Goal: Navigation & Orientation: Find specific page/section

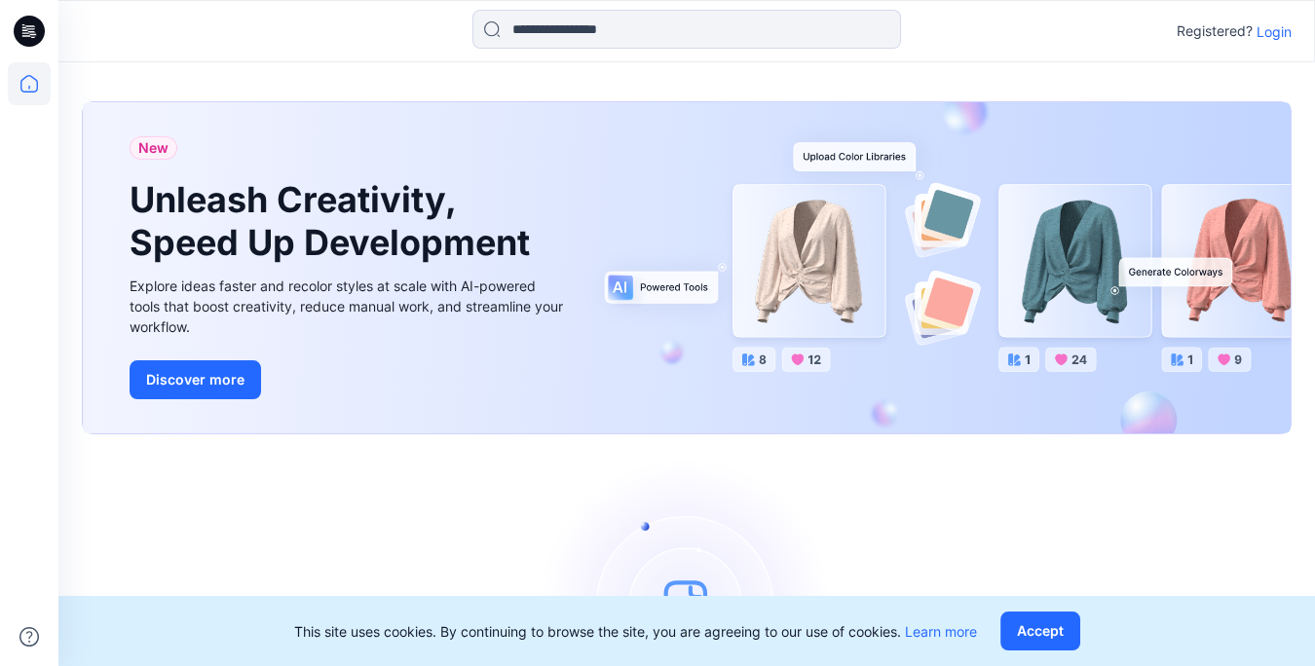
click at [1274, 29] on p "Login" at bounding box center [1274, 31] width 35 height 20
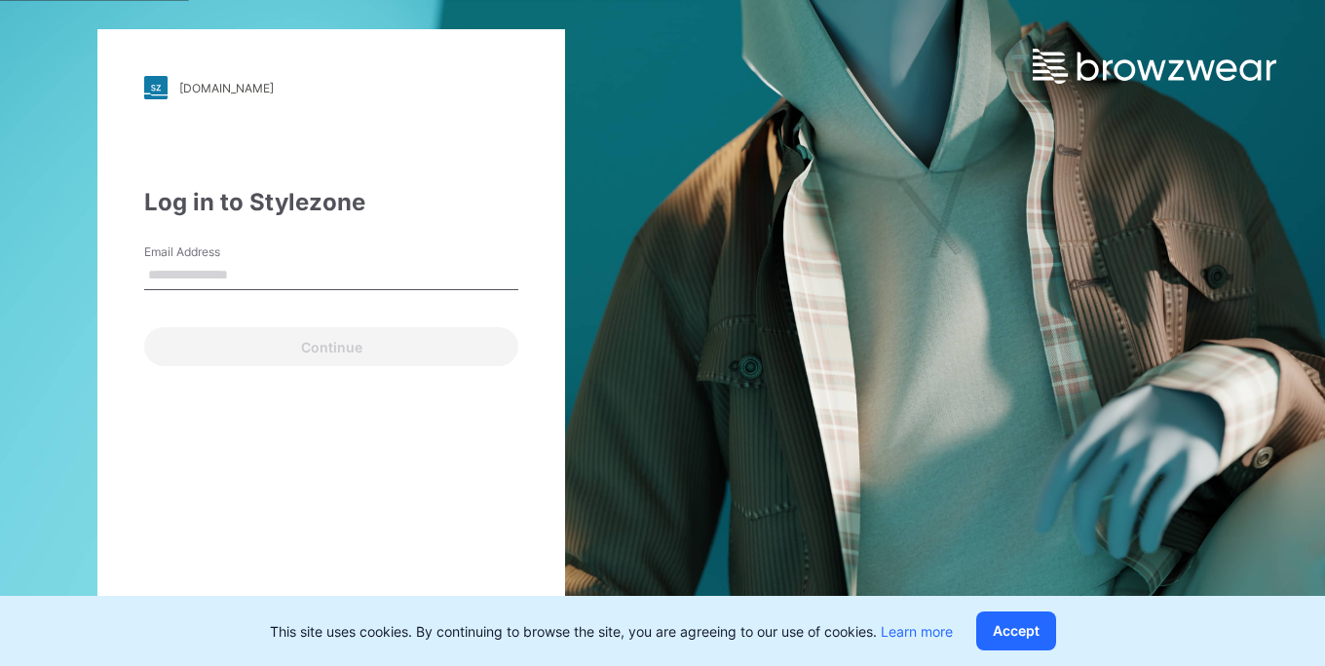
click at [220, 279] on input "Email Address" at bounding box center [331, 275] width 374 height 29
type input "**********"
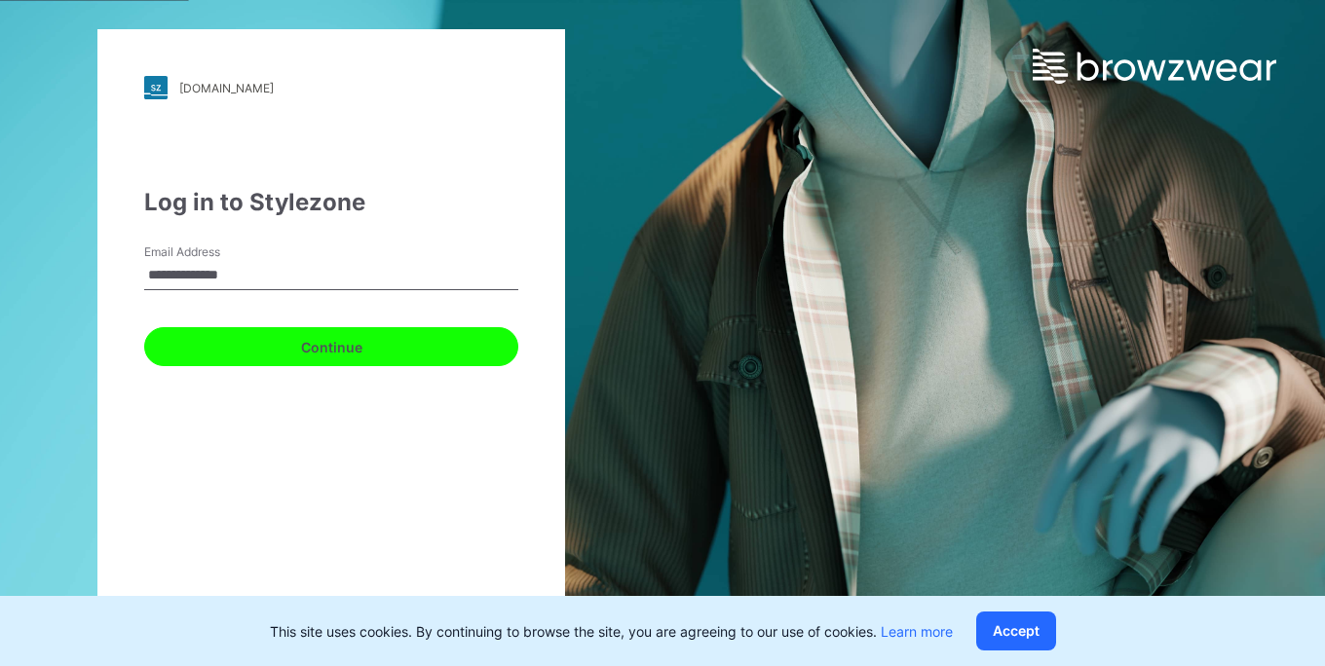
click at [309, 344] on button "Continue" at bounding box center [331, 346] width 374 height 39
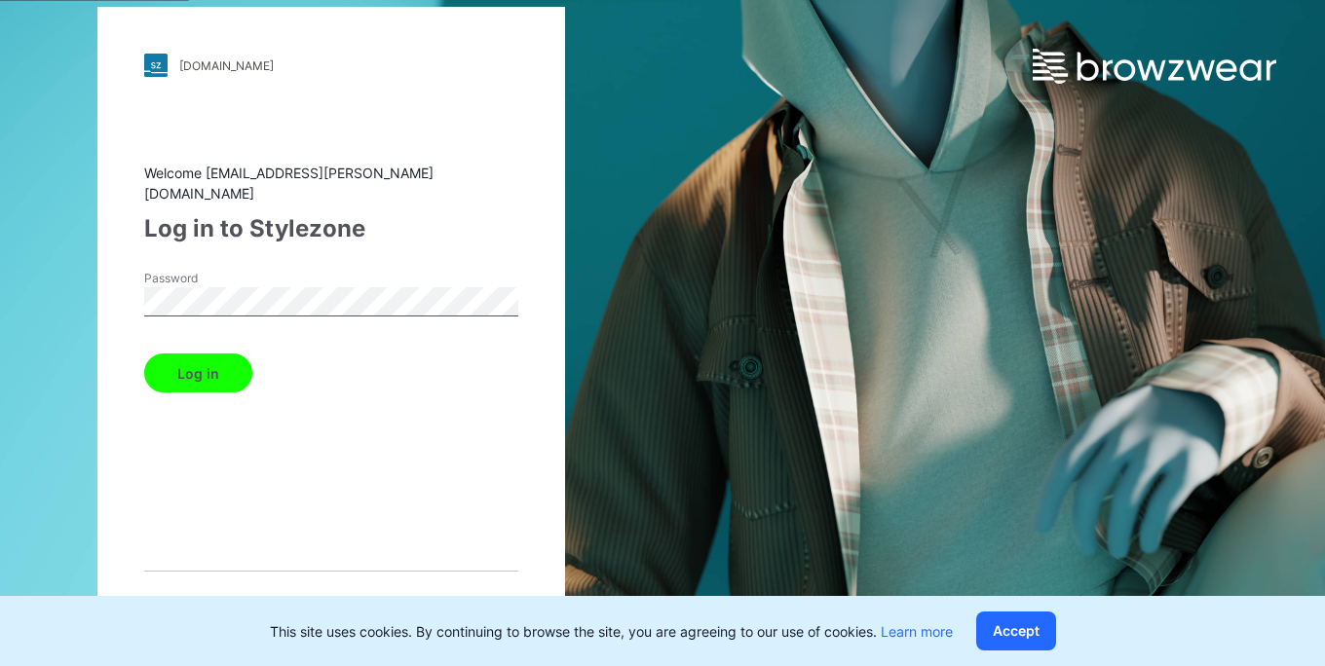
click at [212, 362] on button "Log in" at bounding box center [198, 373] width 108 height 39
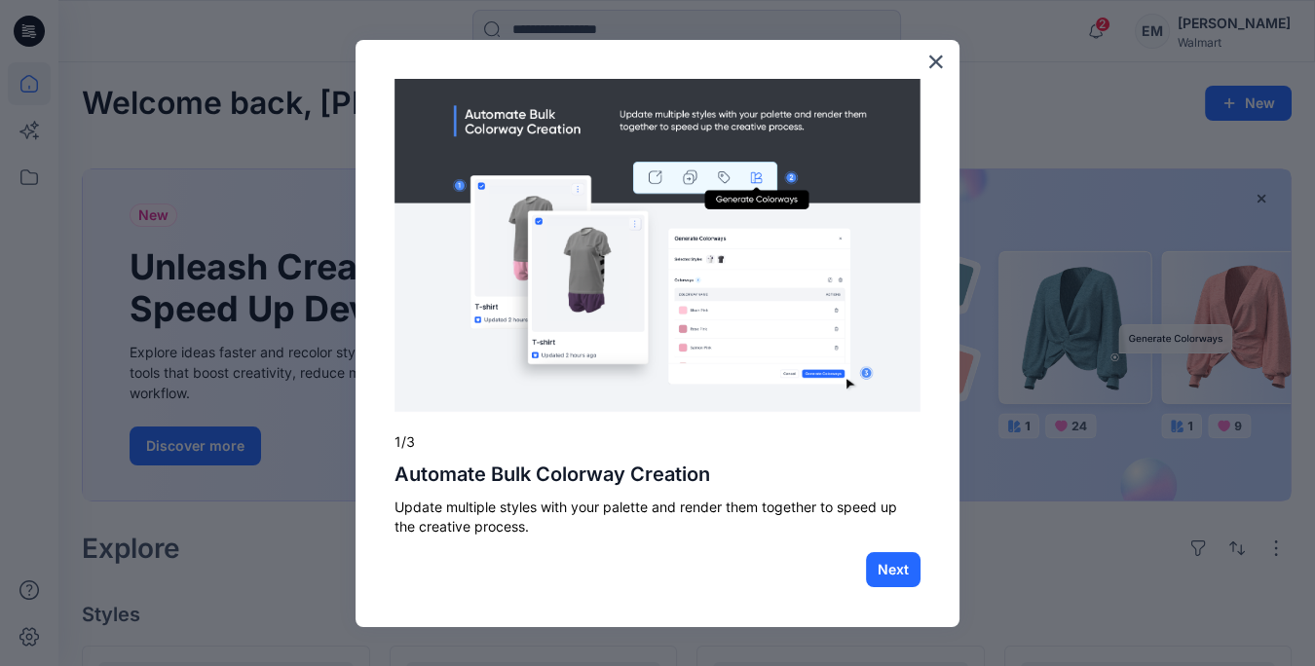
click at [946, 56] on div "× 1/3 Automate Bulk Colorway Creation Update multiple styles with your palette …" at bounding box center [658, 334] width 604 height 588
click at [932, 56] on button "×" at bounding box center [935, 61] width 19 height 31
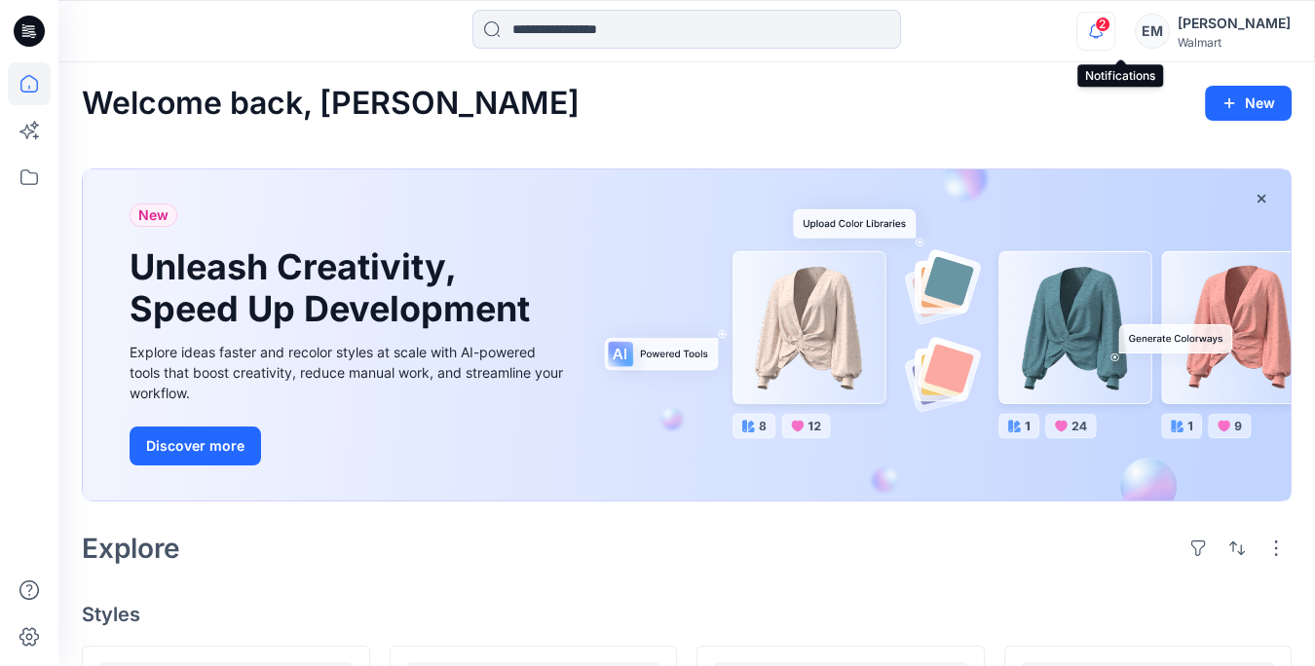
click at [1112, 31] on icon "button" at bounding box center [1095, 31] width 37 height 39
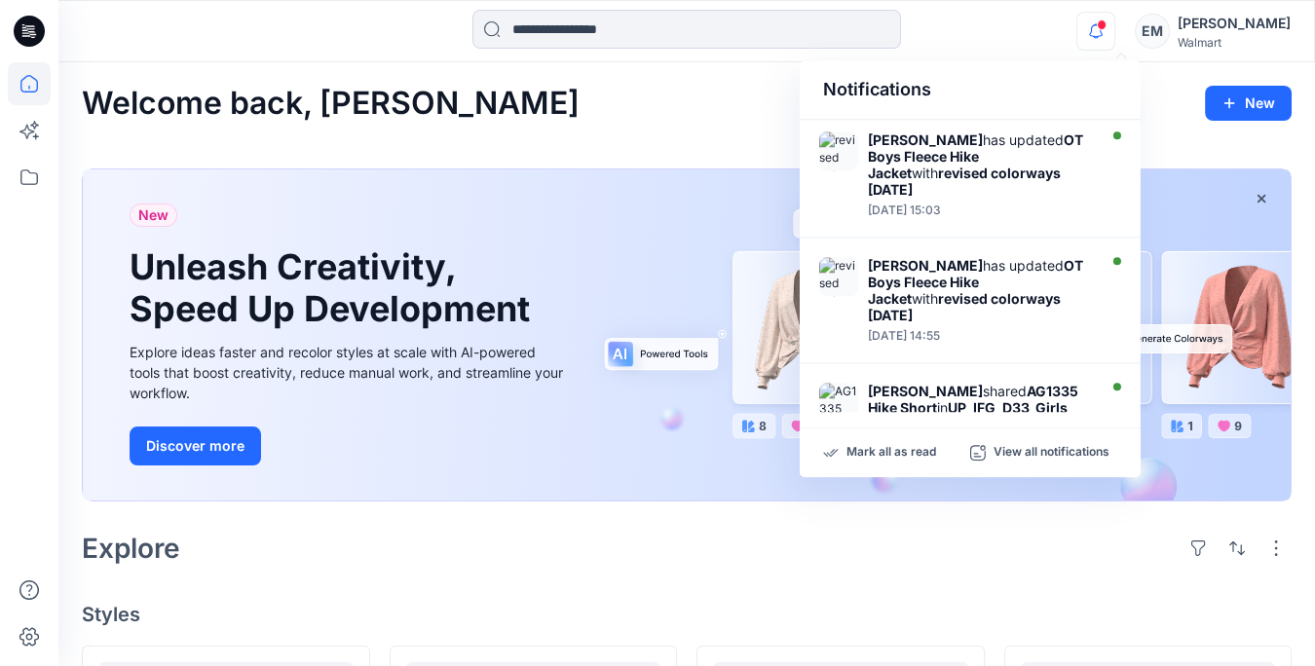
click at [1015, 70] on div "Notifications" at bounding box center [970, 89] width 341 height 59
click at [1032, 64] on div "Notifications" at bounding box center [970, 89] width 341 height 59
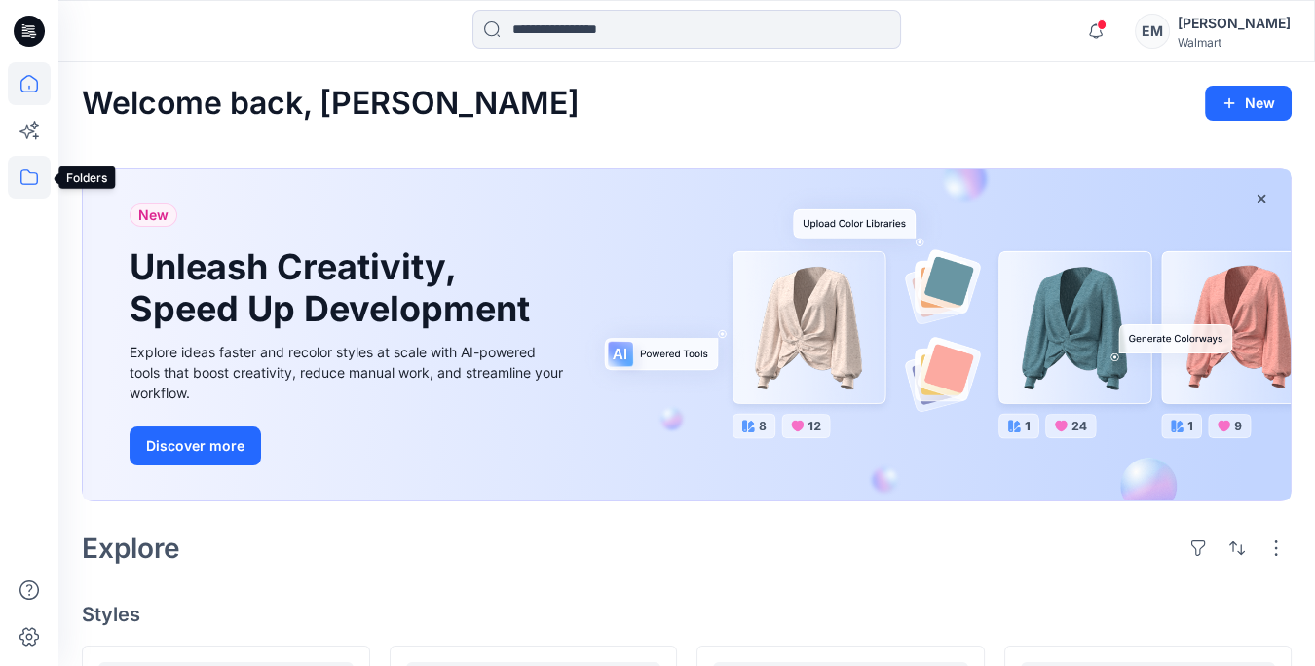
click at [24, 183] on icon at bounding box center [29, 177] width 43 height 43
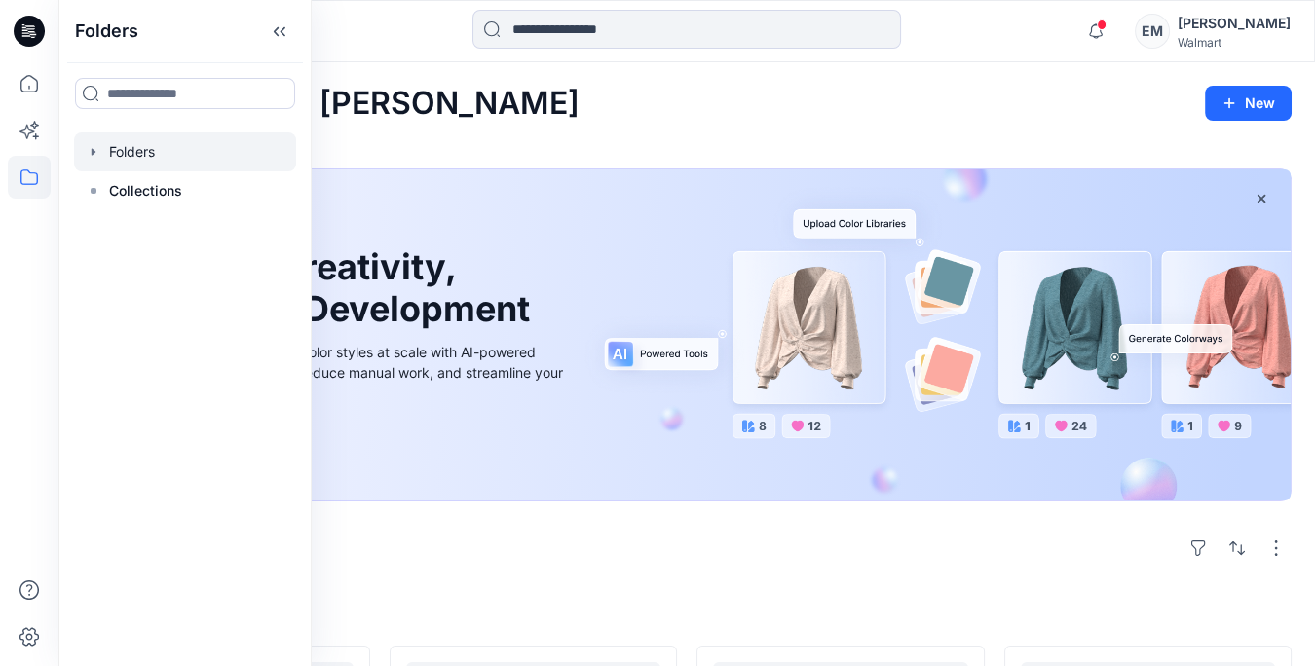
click at [145, 158] on div at bounding box center [185, 151] width 222 height 39
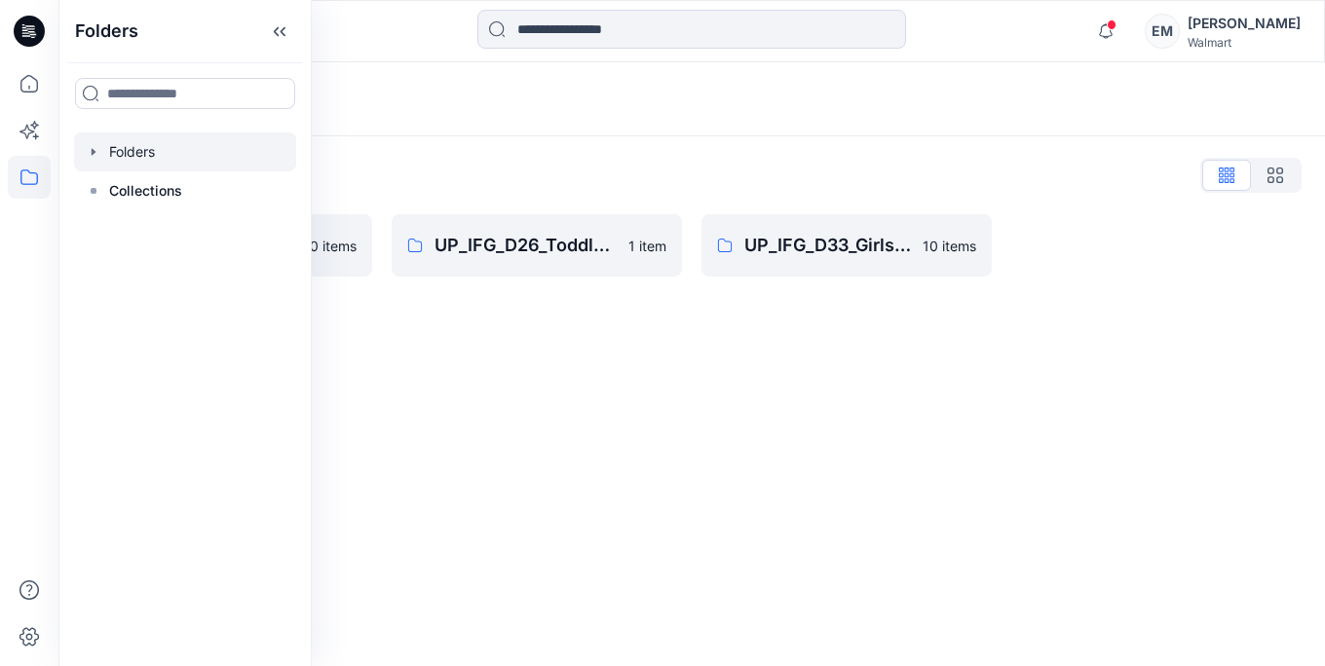
click at [613, 369] on div "Folders Folders List UP_IFG_D24_Boys Outerwear 0 items UP_IFG_D26_Toddler Boys …" at bounding box center [691, 364] width 1266 height 604
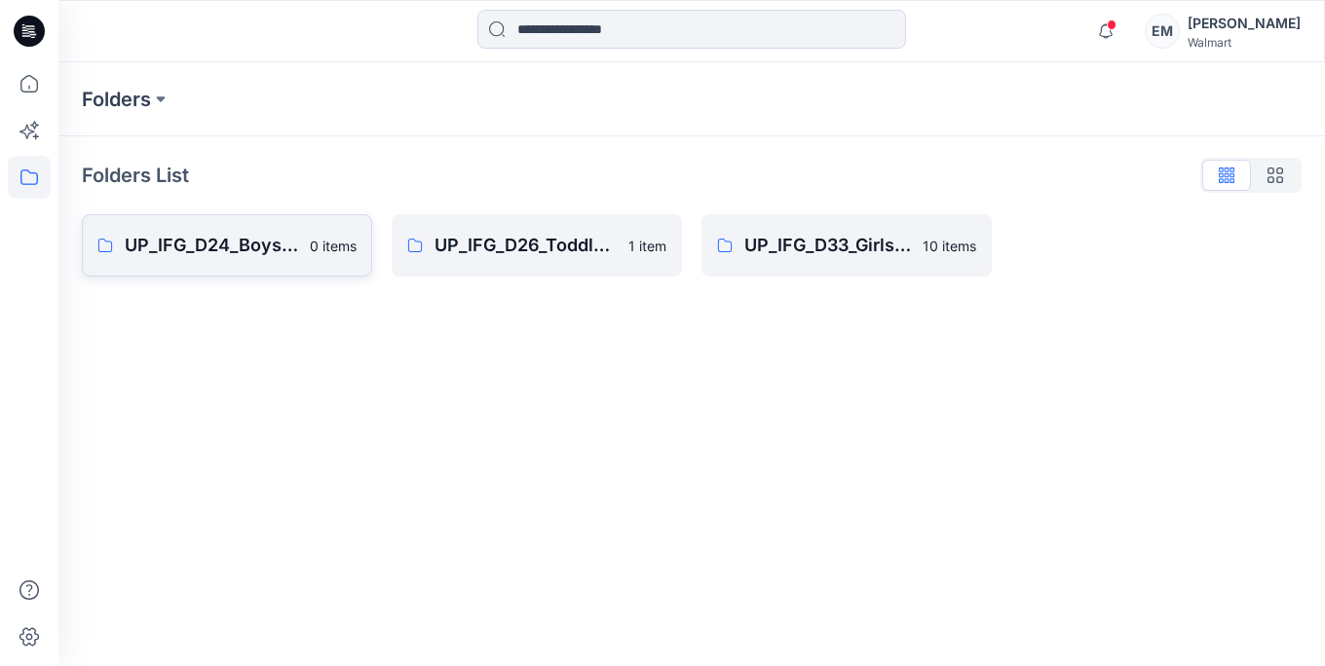
click at [198, 261] on link "UP_IFG_D24_Boys Outerwear 0 items" at bounding box center [227, 245] width 290 height 62
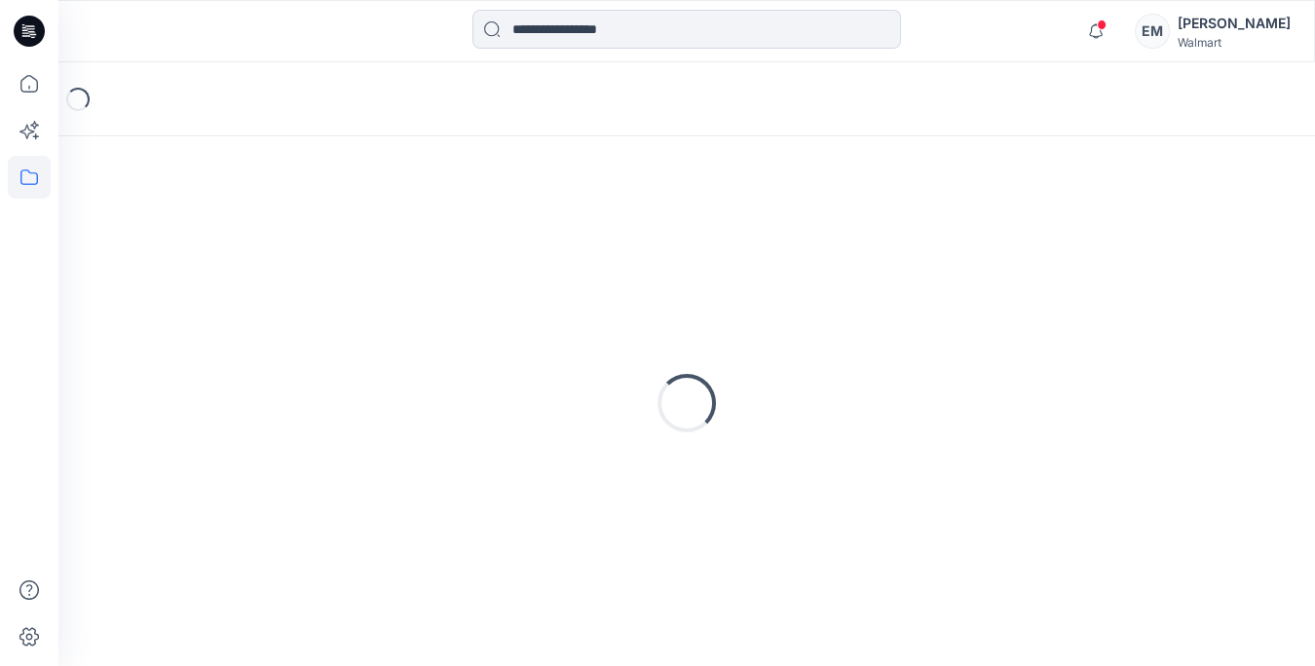
click at [198, 261] on div "Loading..." at bounding box center [687, 403] width 1210 height 487
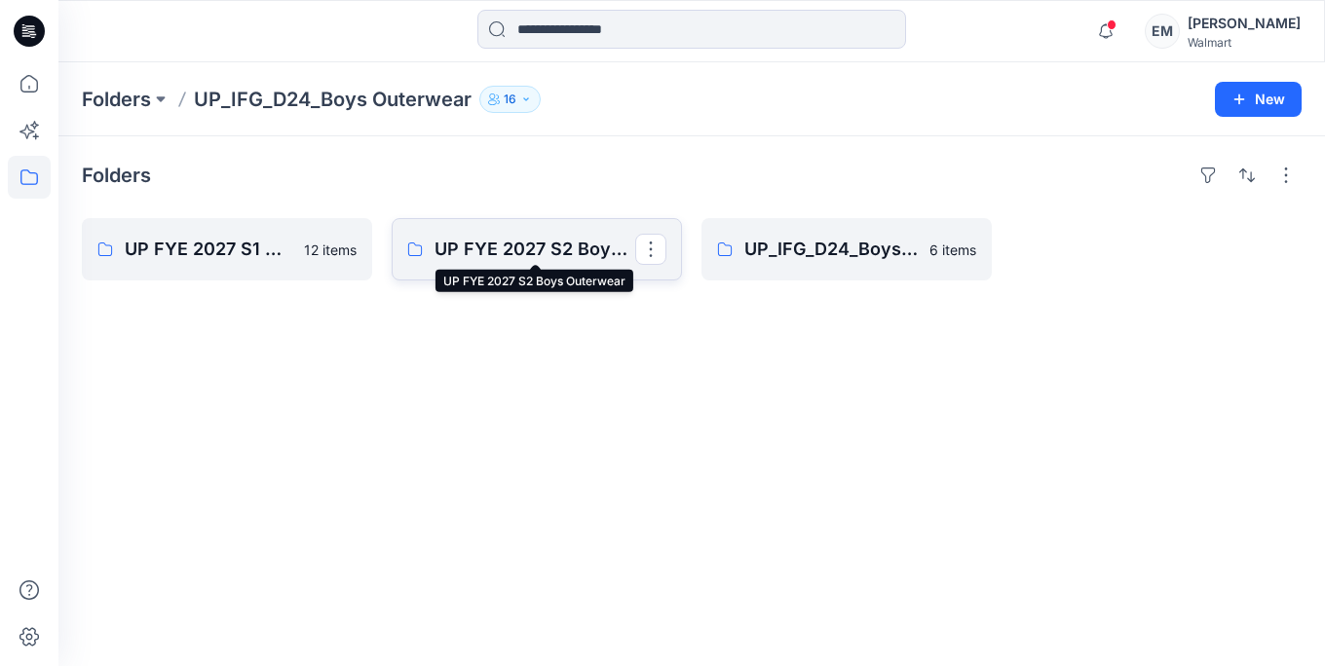
click at [476, 256] on p "UP FYE 2027 S2 Boys Outerwear" at bounding box center [534, 249] width 201 height 27
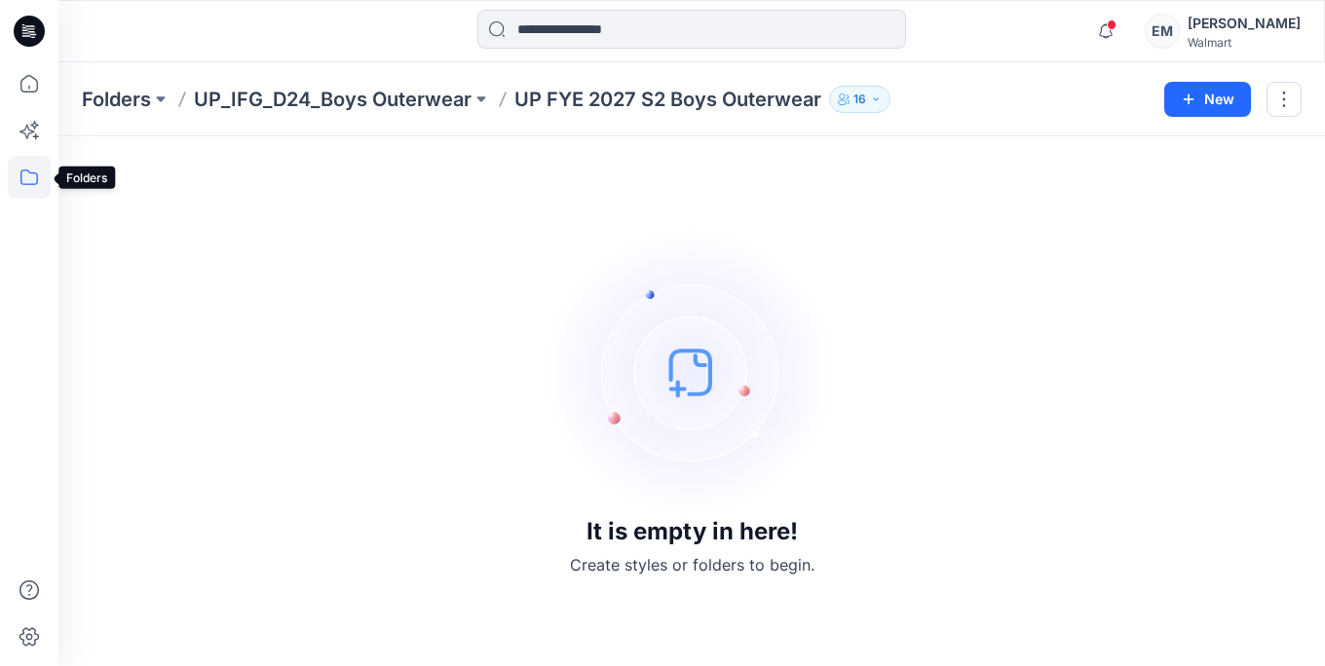
click at [16, 178] on icon at bounding box center [29, 177] width 43 height 43
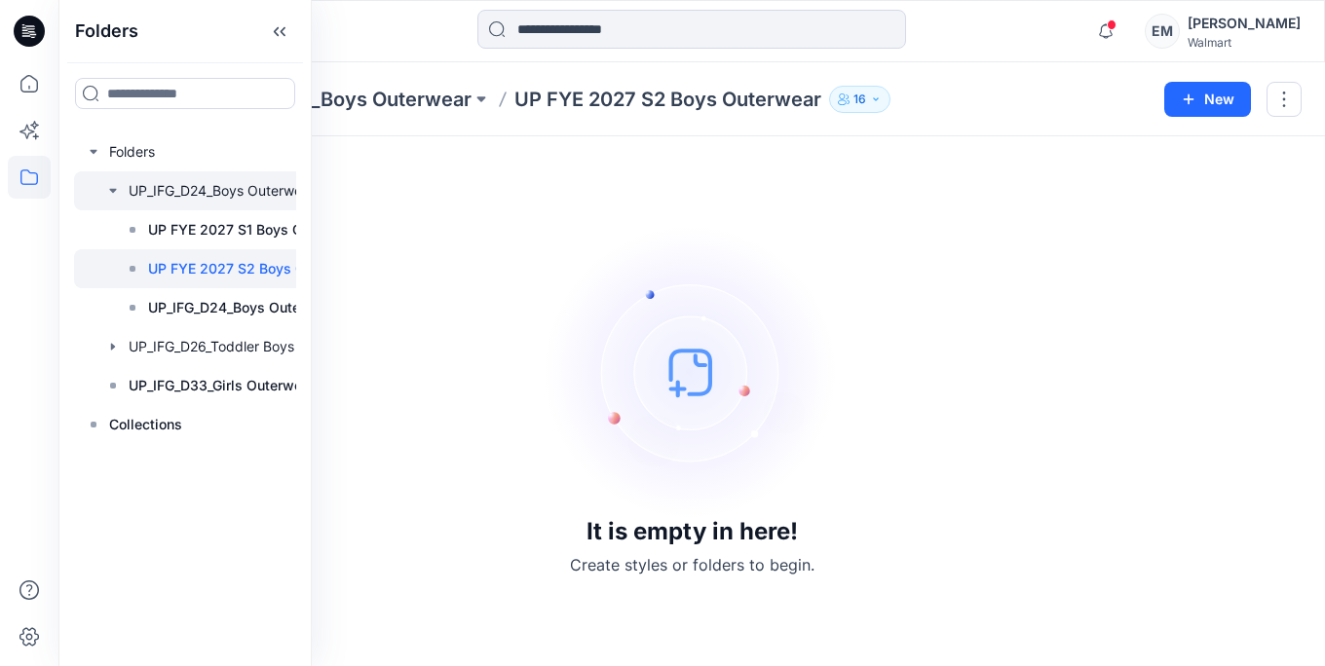
click at [217, 202] on div at bounding box center [220, 190] width 292 height 39
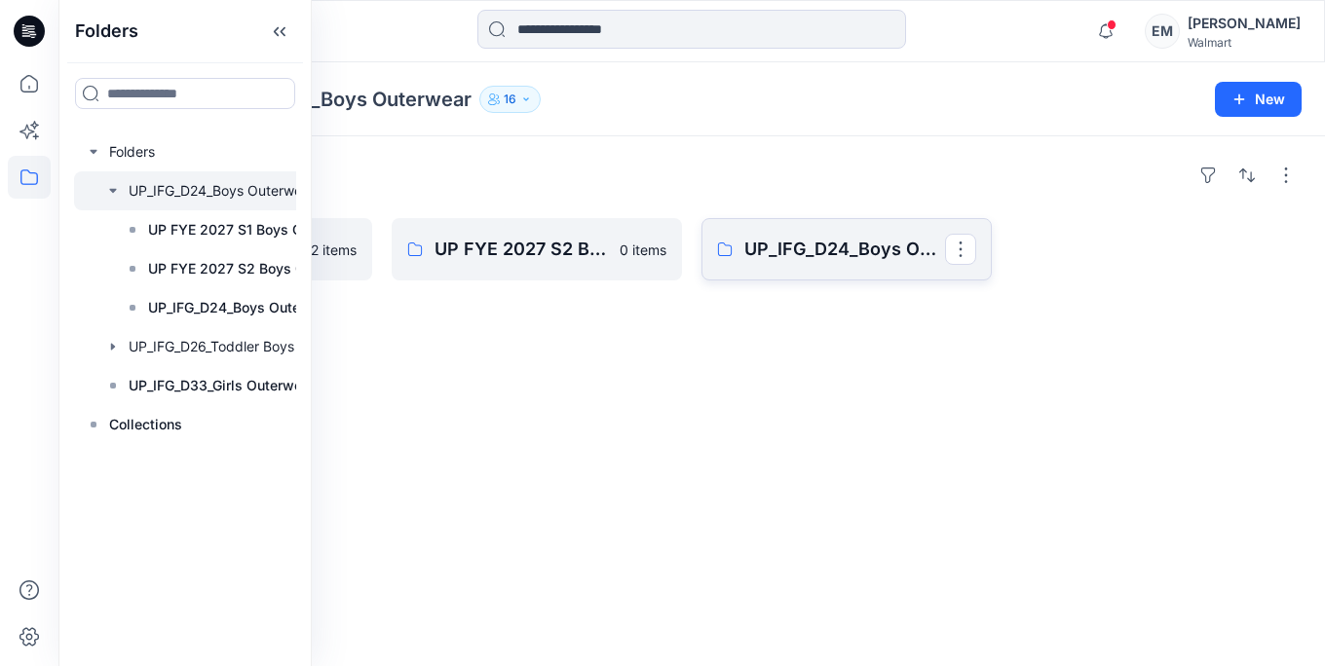
click at [742, 257] on link "UP_IFG_D24_Boys Outerwear Board" at bounding box center [846, 249] width 290 height 62
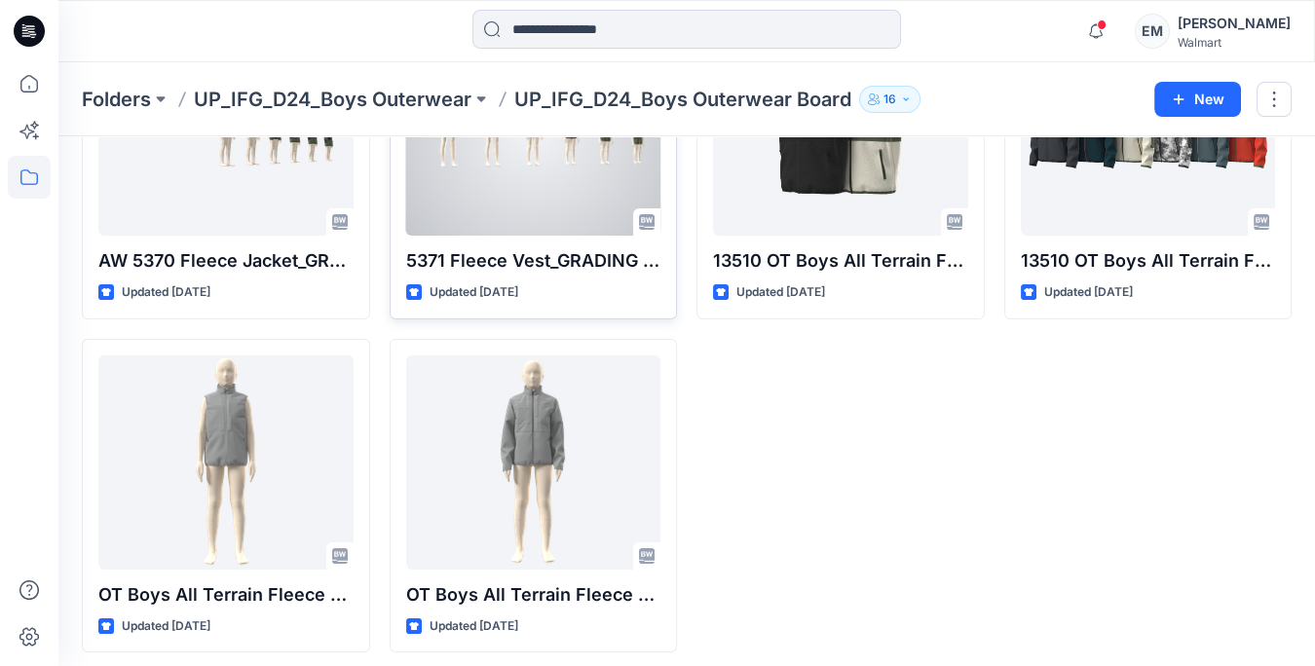
scroll to position [220, 0]
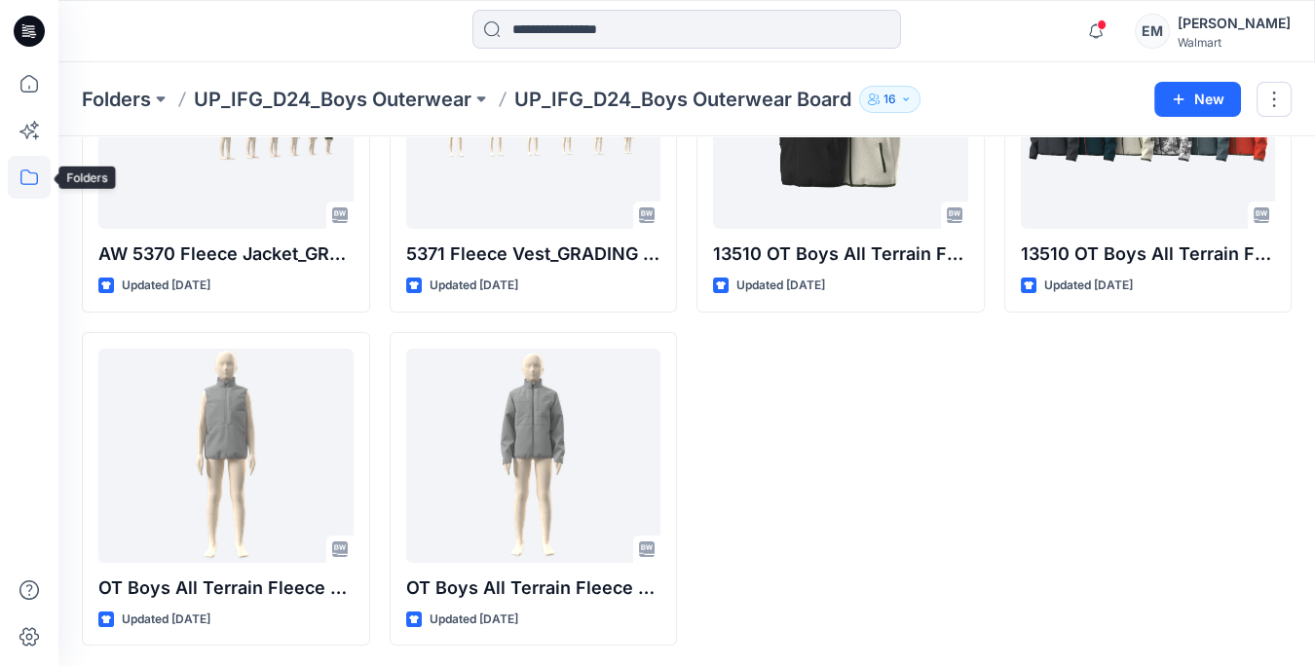
click at [26, 176] on icon at bounding box center [29, 177] width 43 height 43
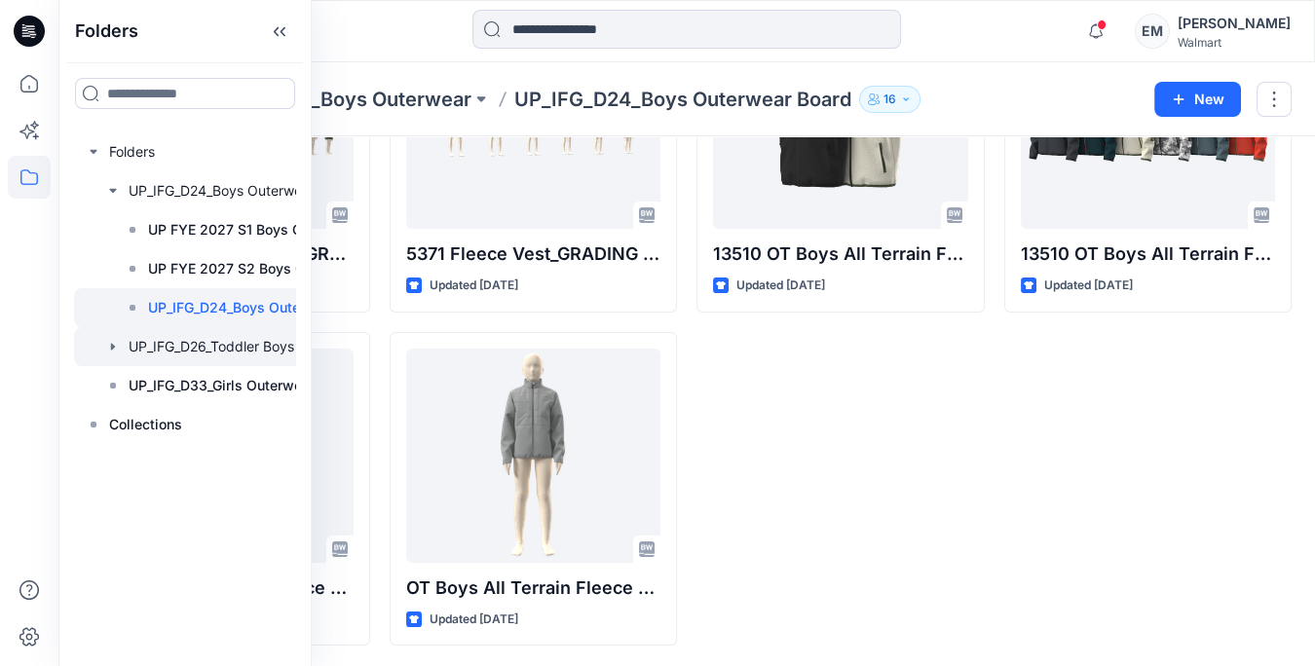
click at [181, 360] on div at bounding box center [220, 346] width 292 height 39
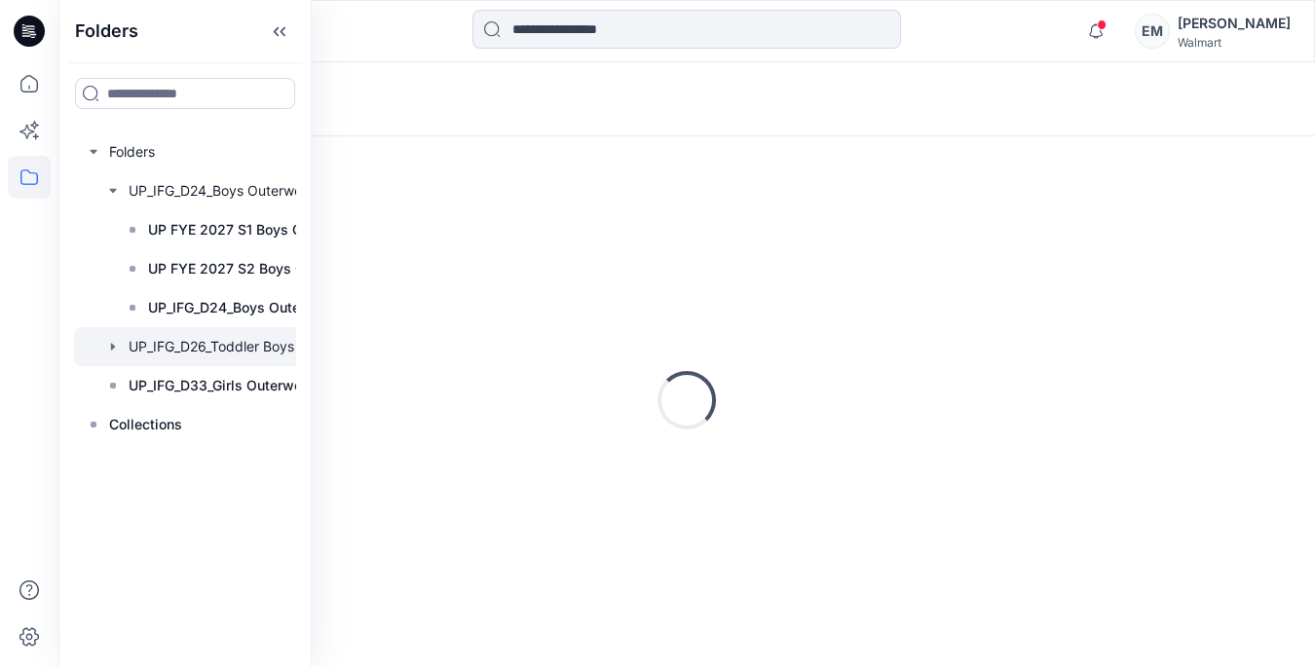
scroll to position [23, 0]
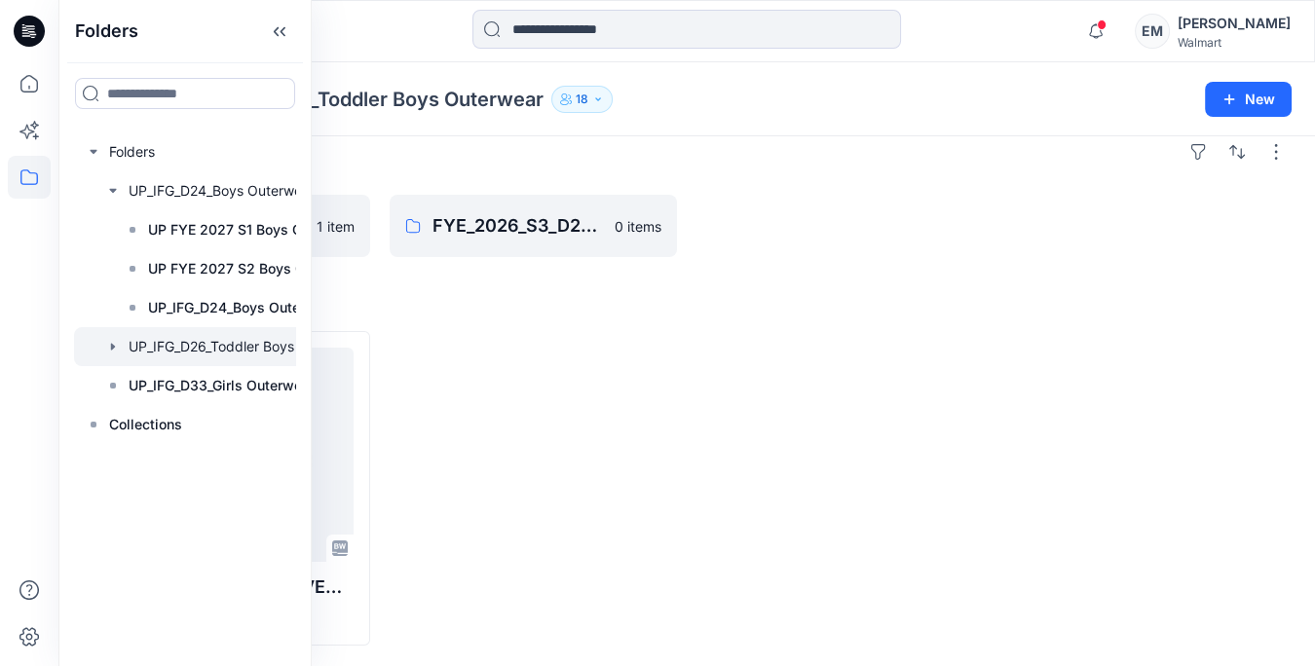
click at [482, 440] on div at bounding box center [534, 488] width 288 height 315
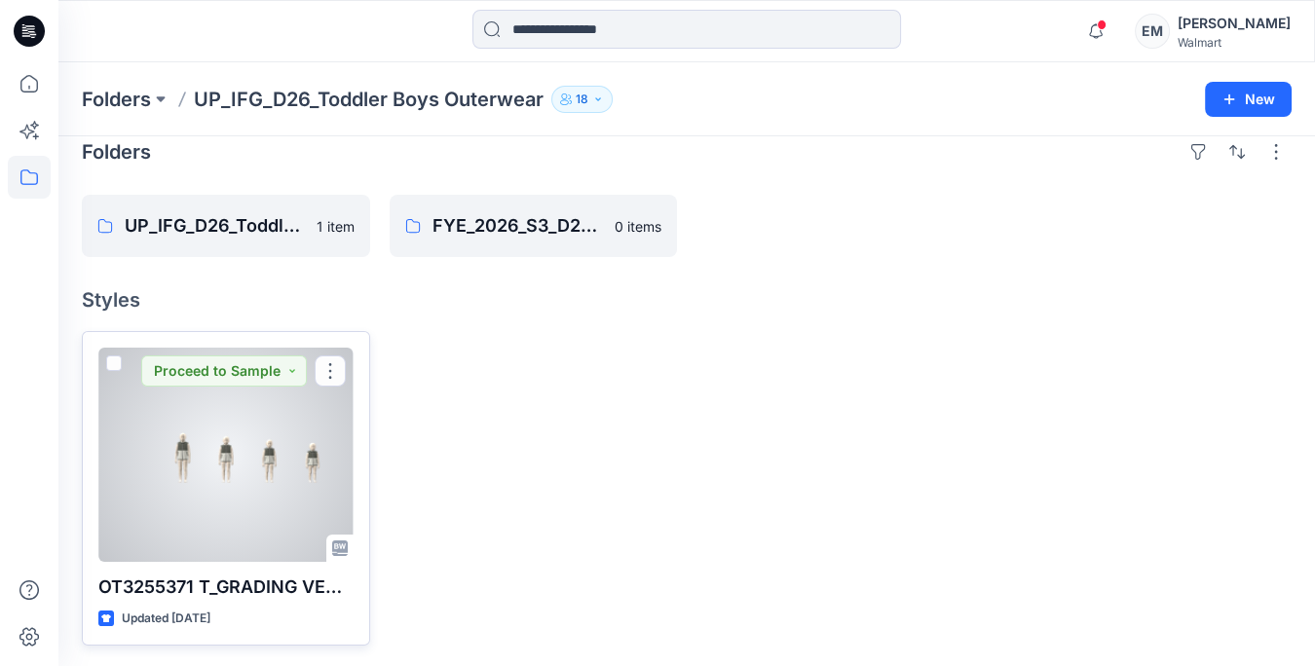
click at [314, 423] on div at bounding box center [225, 455] width 255 height 214
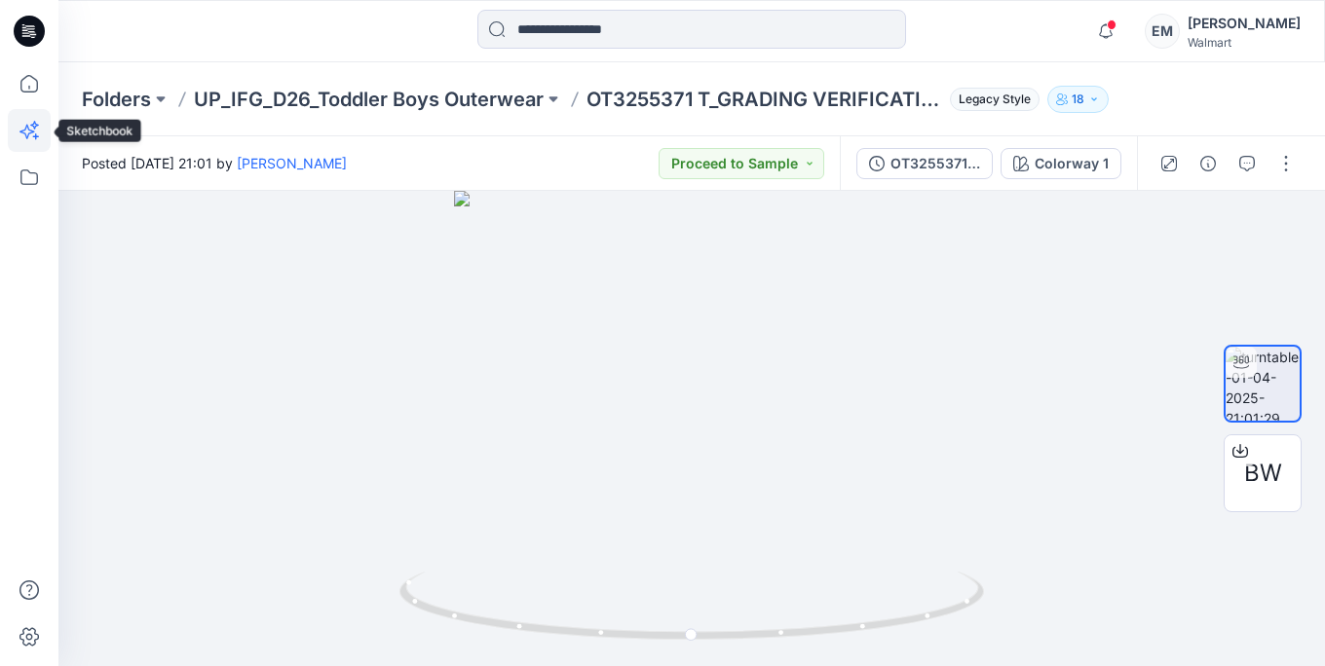
click at [31, 131] on icon at bounding box center [26, 132] width 15 height 15
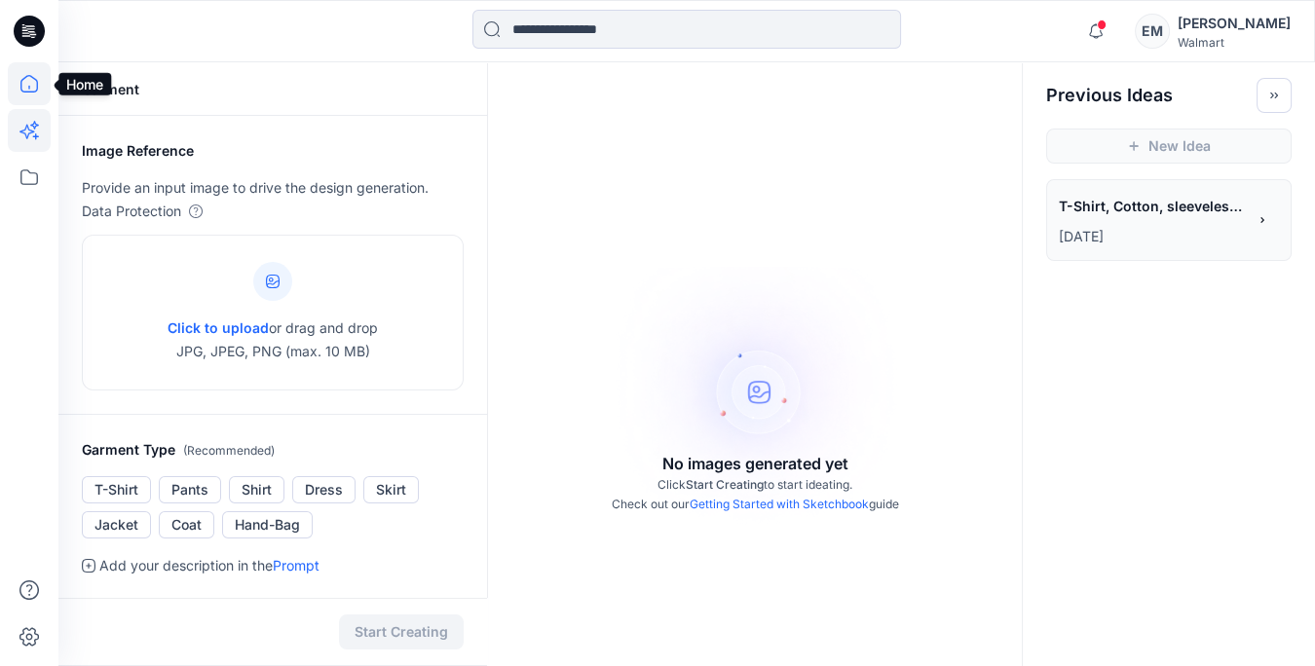
click at [29, 91] on icon at bounding box center [29, 83] width 43 height 43
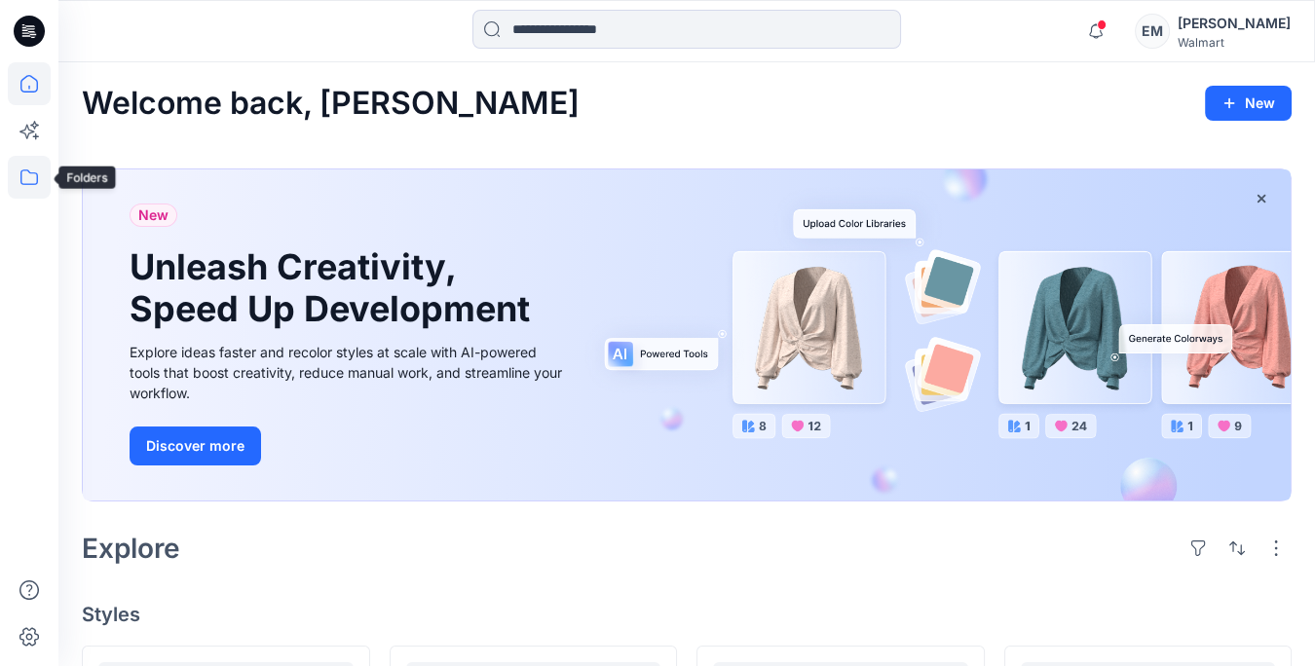
click at [21, 178] on icon at bounding box center [29, 177] width 43 height 43
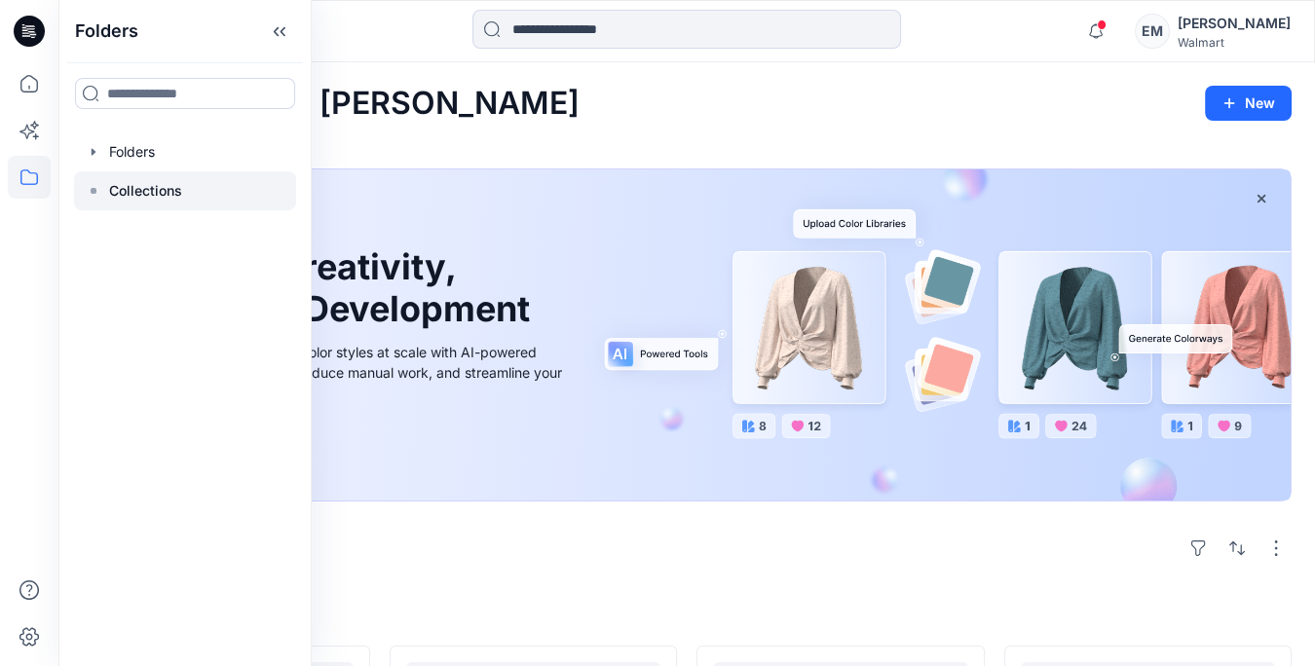
click at [146, 183] on p "Collections" at bounding box center [145, 190] width 73 height 23
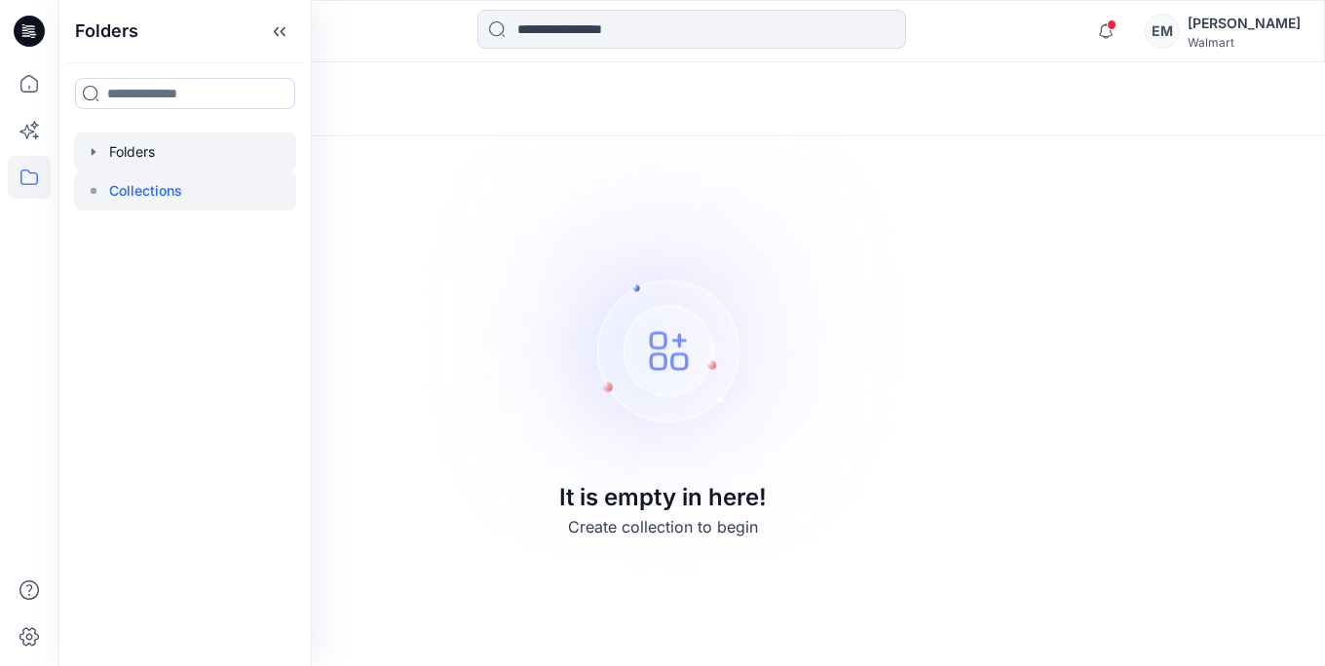
click at [154, 156] on div at bounding box center [185, 151] width 222 height 39
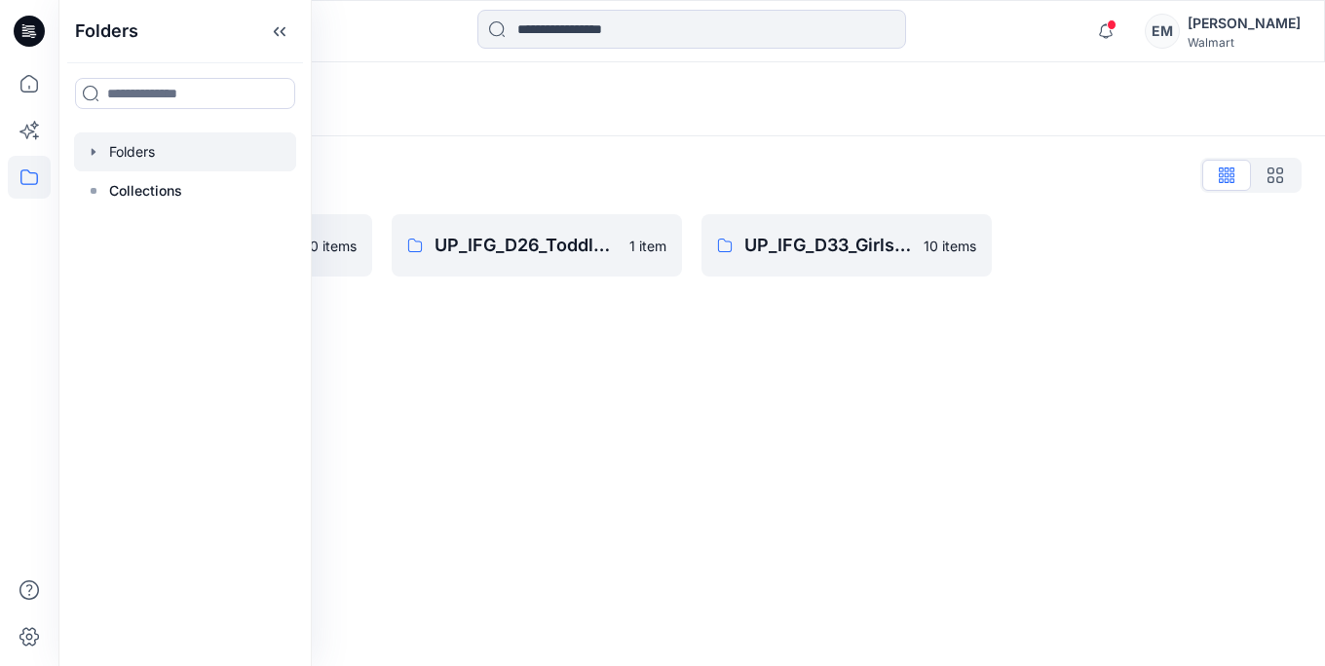
click at [491, 353] on div "Folders Folders List UP_IFG_D24_Boys Outerwear 0 items UP_IFG_D26_Toddler Boys …" at bounding box center [691, 364] width 1266 height 604
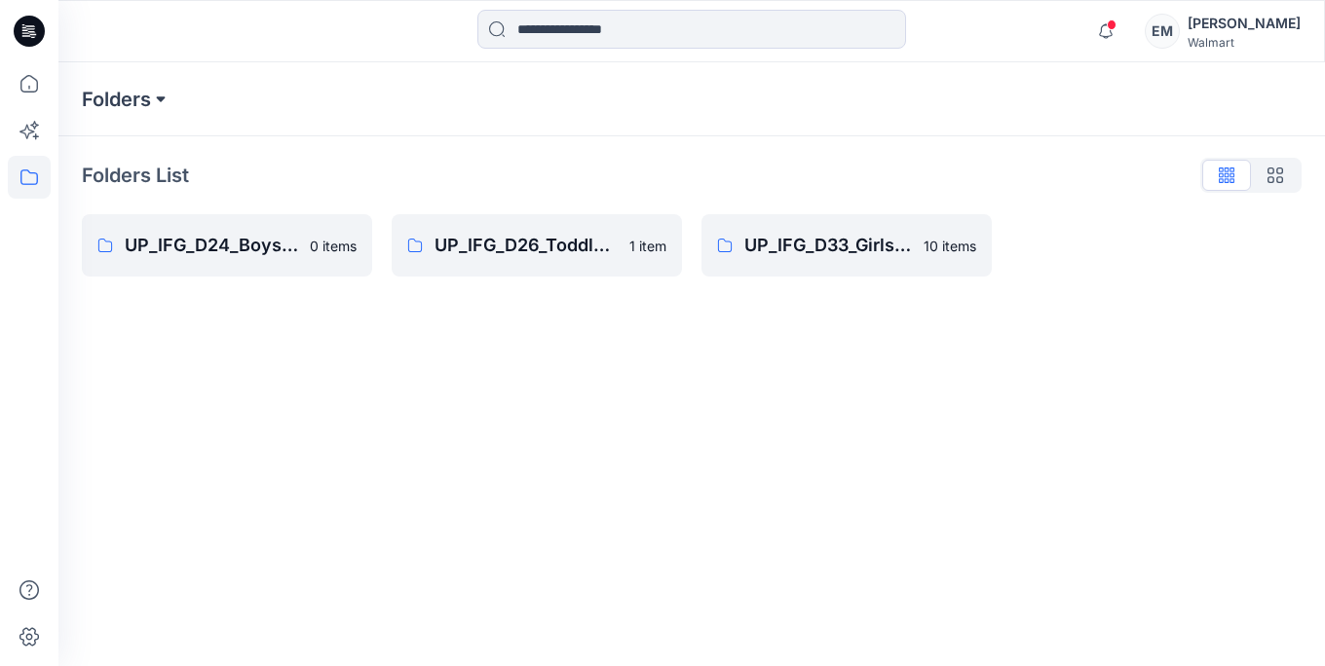
click at [157, 104] on button at bounding box center [160, 99] width 19 height 27
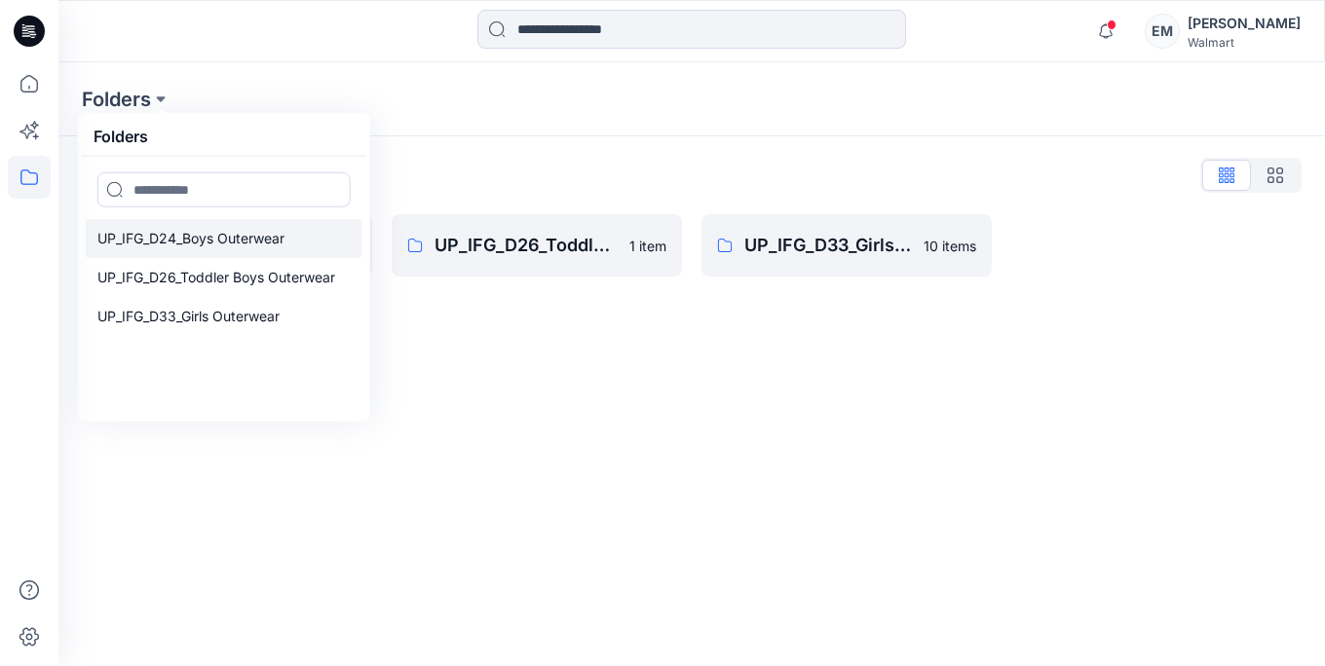
click at [179, 249] on link "UP_IFG_D24_Boys Outerwear" at bounding box center [224, 238] width 277 height 39
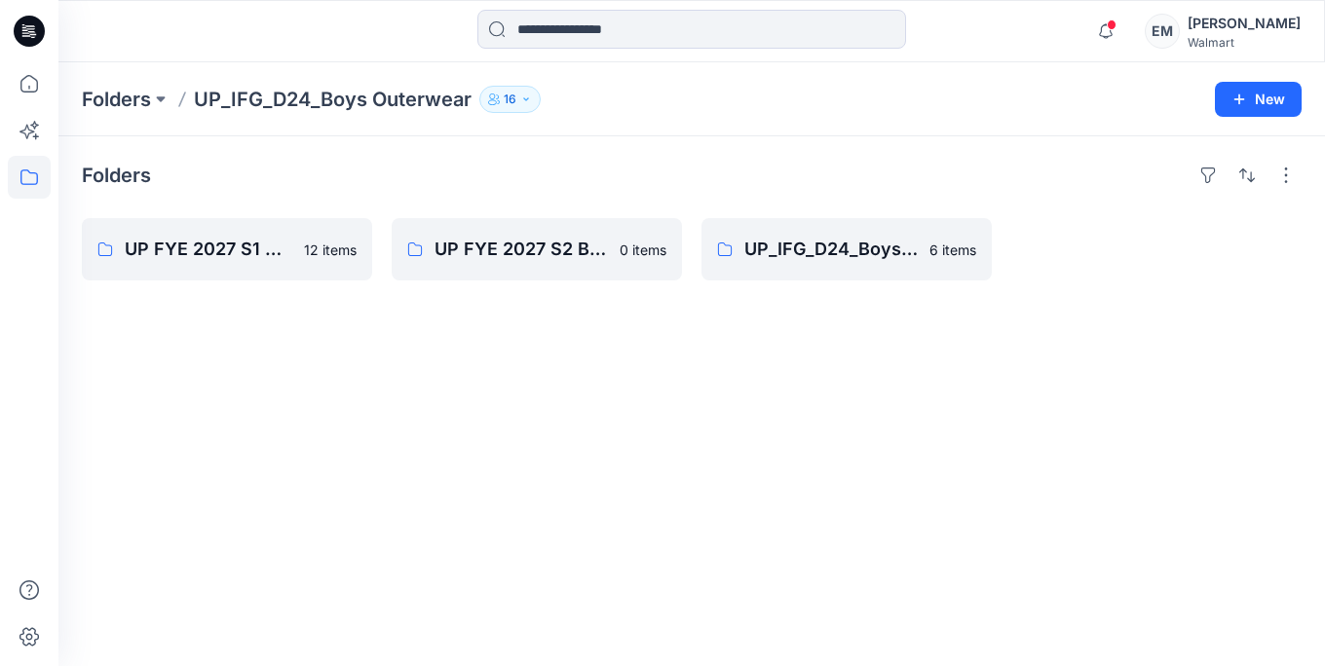
click at [481, 388] on div "Folders UP FYE 2027 S1 Boys Outerwear 12 items UP FYE 2027 S2 Boys Outerwear 0 …" at bounding box center [691, 401] width 1266 height 530
click at [220, 256] on p "UP FYE 2027 S1 Boys Outerwear" at bounding box center [225, 249] width 201 height 27
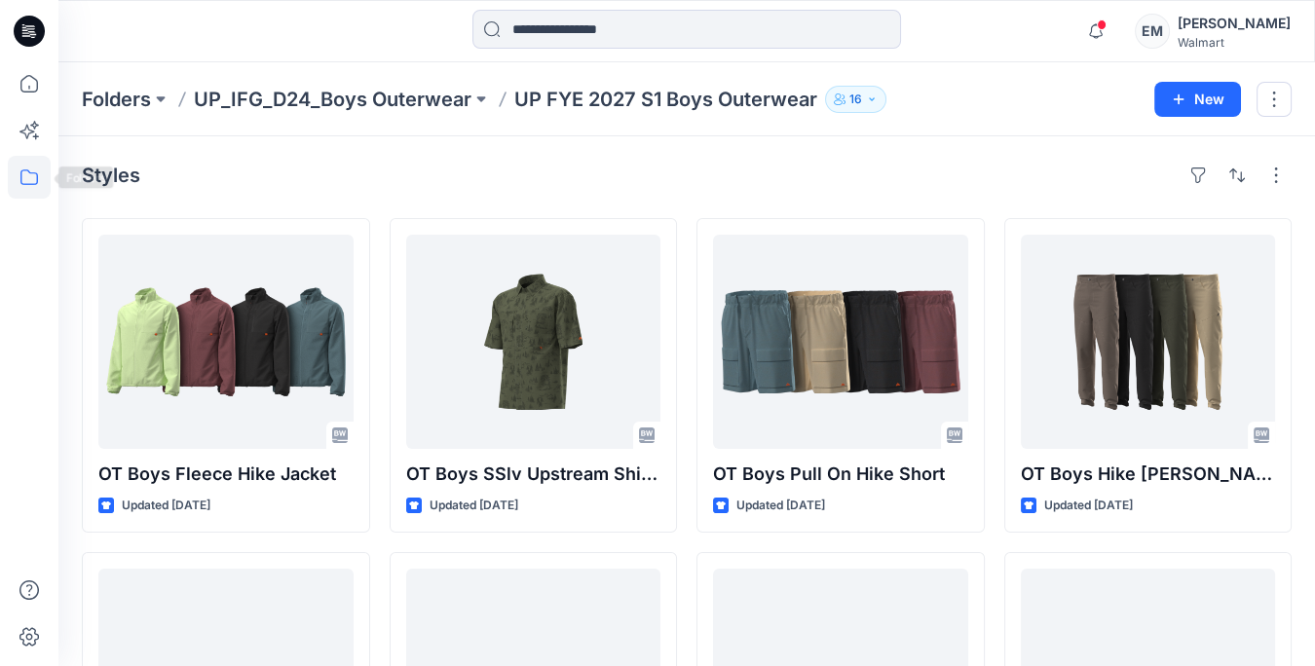
click at [31, 173] on icon at bounding box center [29, 177] width 43 height 43
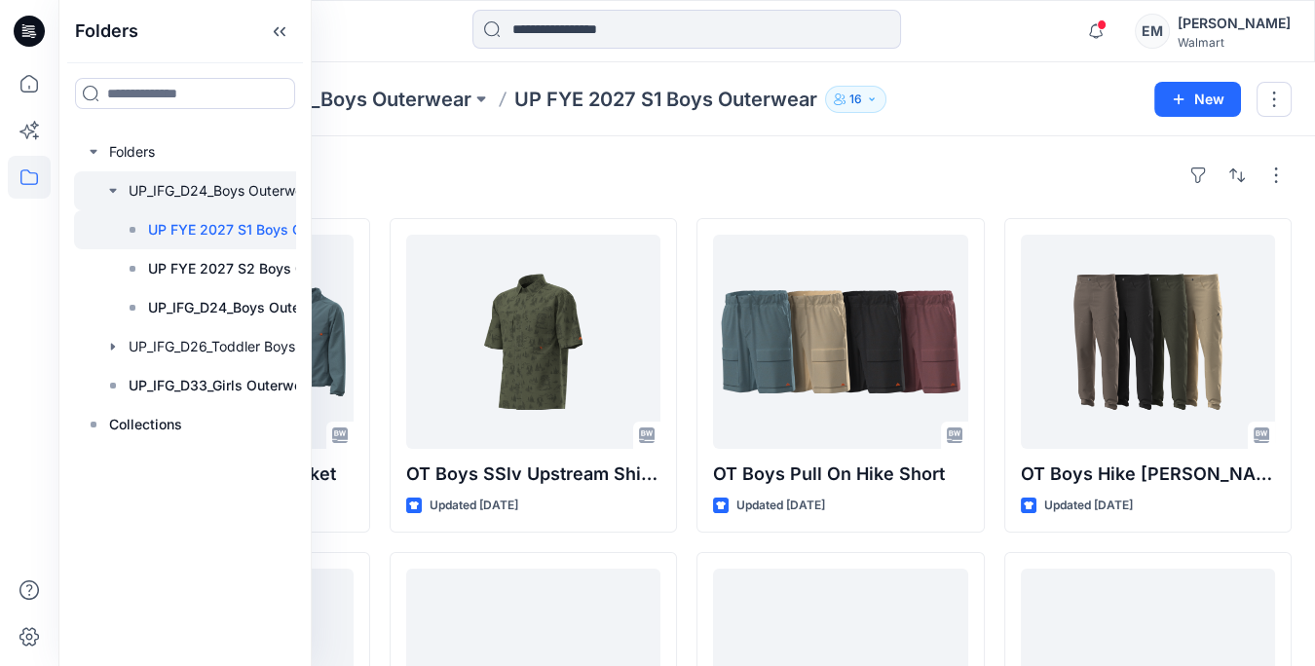
click at [221, 192] on div at bounding box center [220, 190] width 292 height 39
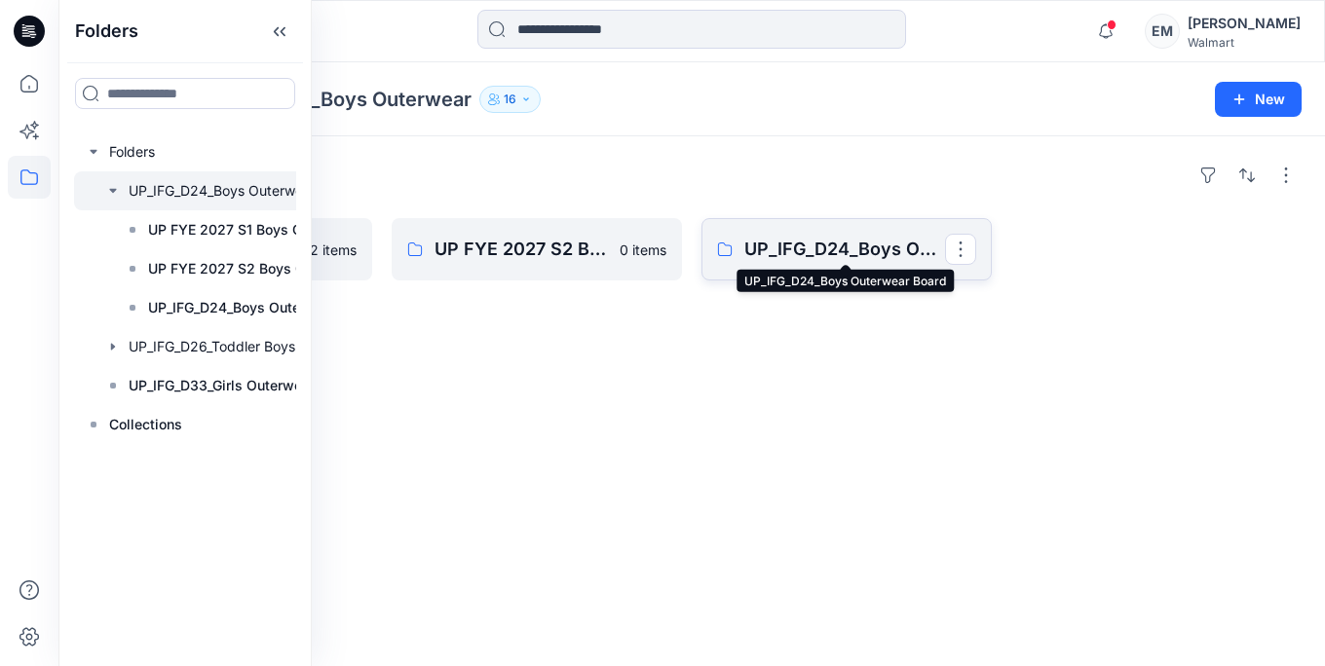
click at [840, 251] on p "UP_IFG_D24_Boys Outerwear Board" at bounding box center [844, 249] width 201 height 27
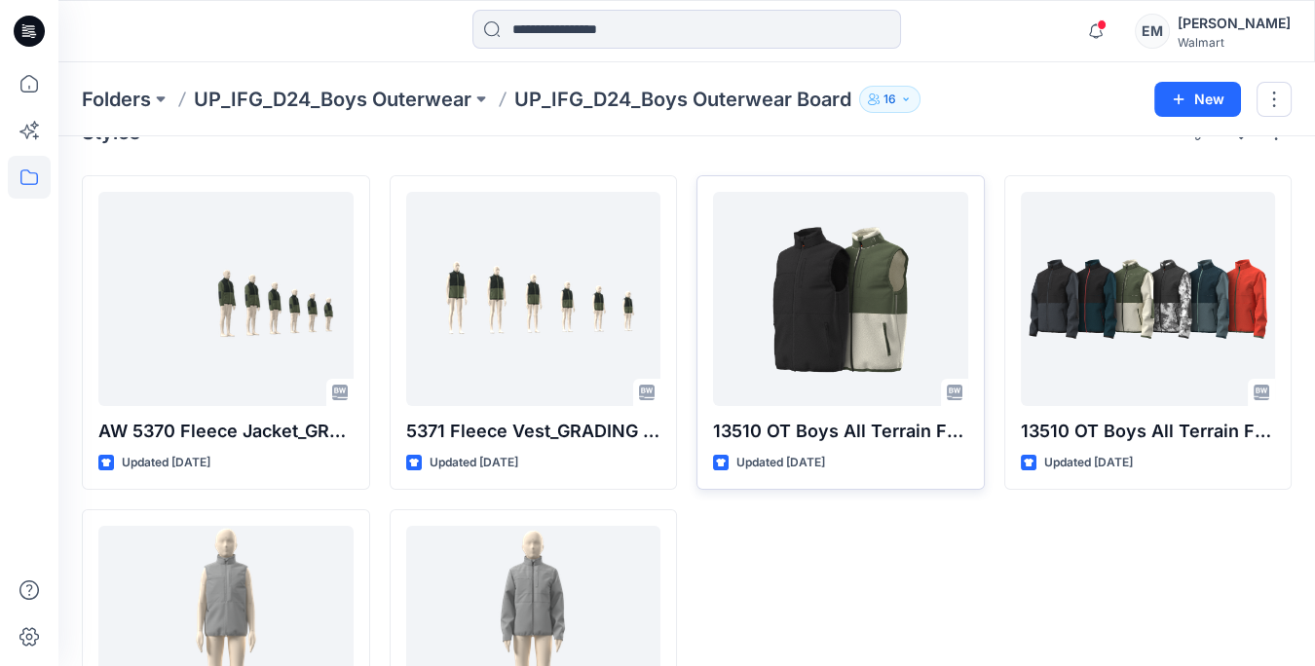
scroll to position [64, 0]
